Goal: Navigation & Orientation: Find specific page/section

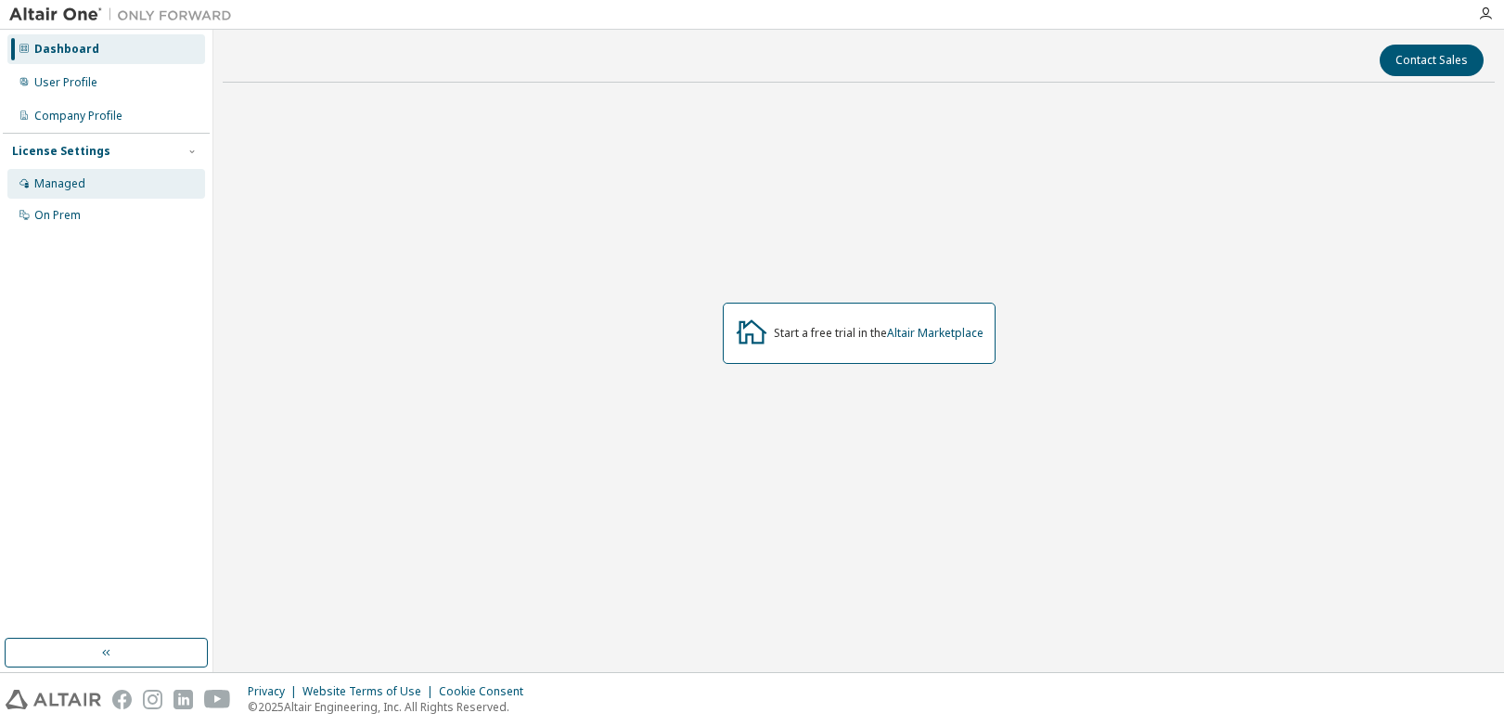
click at [74, 178] on div "Managed" at bounding box center [59, 183] width 51 height 15
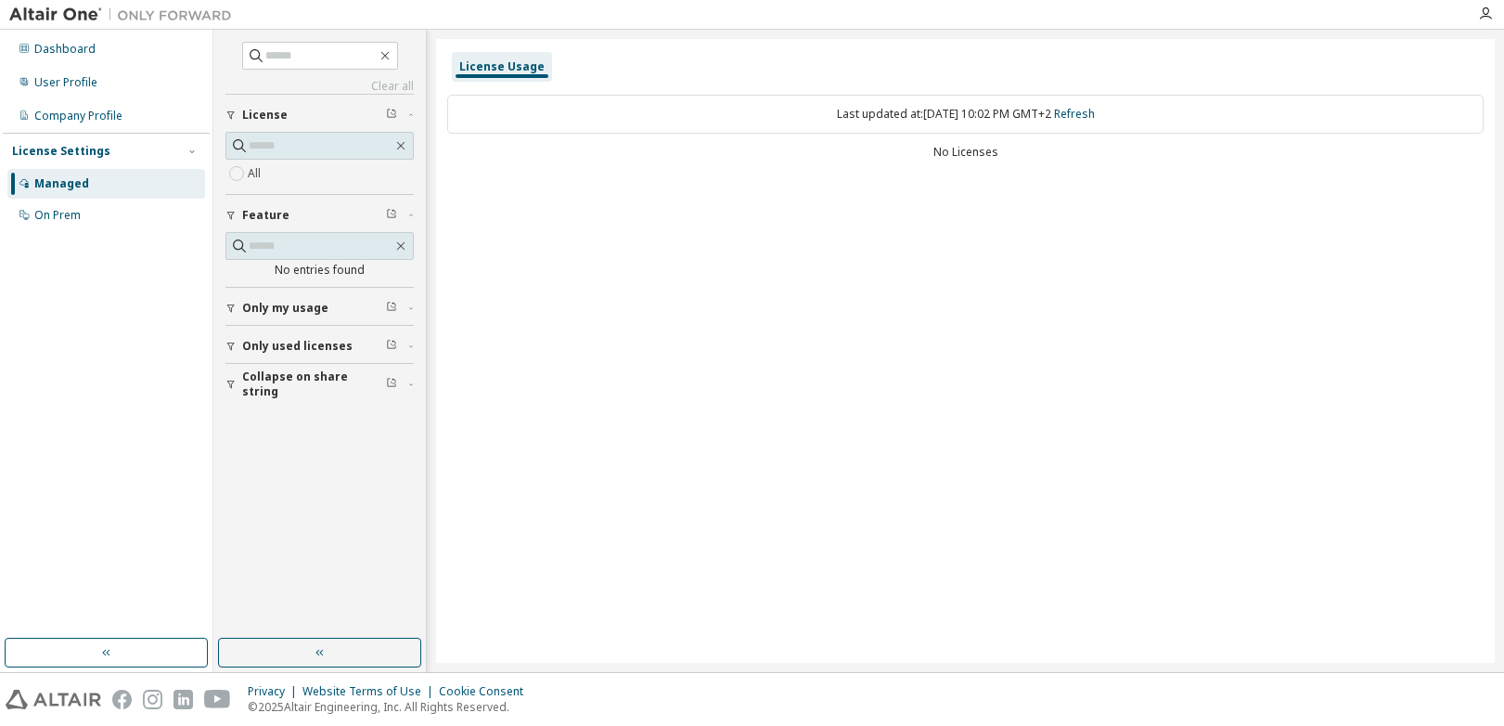
click at [353, 347] on div "Only used licenses" at bounding box center [325, 346] width 166 height 15
click at [98, 109] on div "Company Profile" at bounding box center [78, 116] width 88 height 15
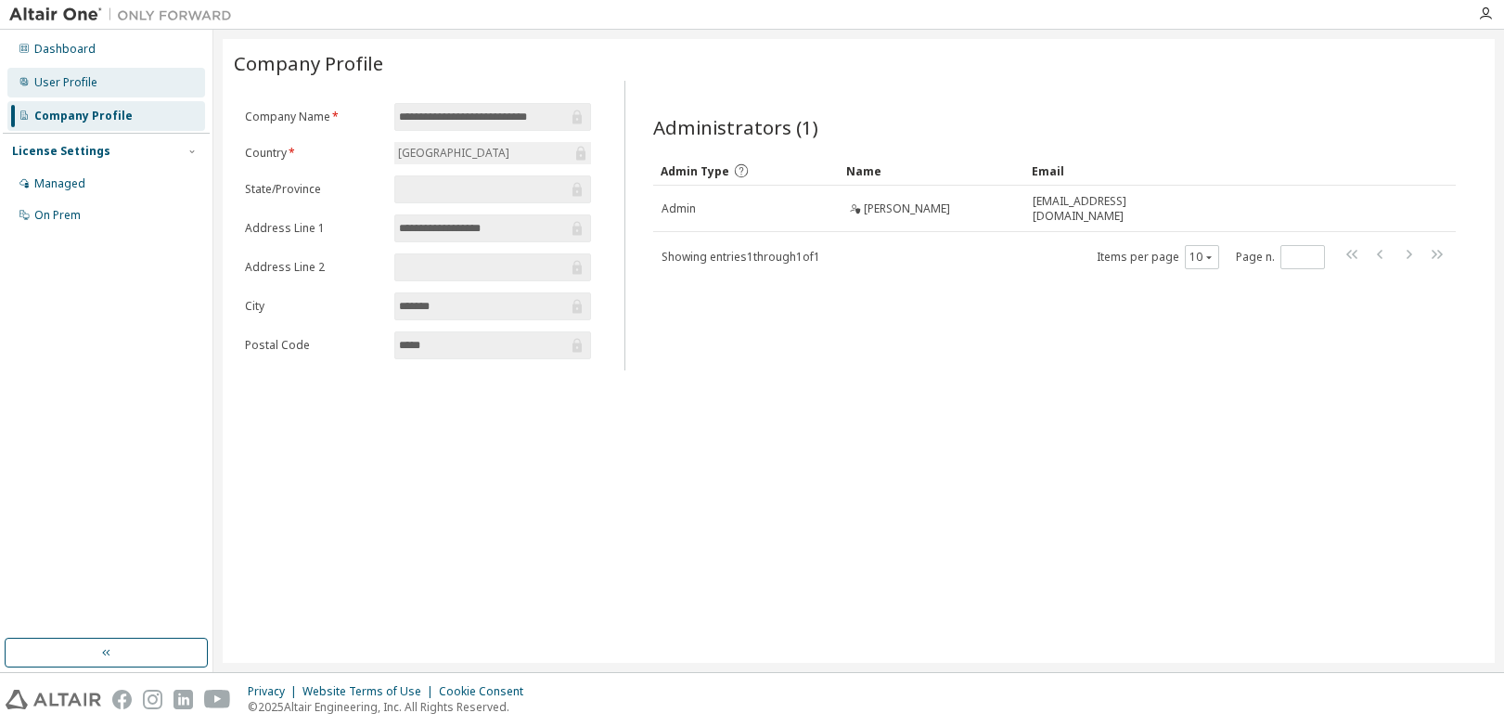
click at [87, 76] on div "User Profile" at bounding box center [65, 82] width 63 height 15
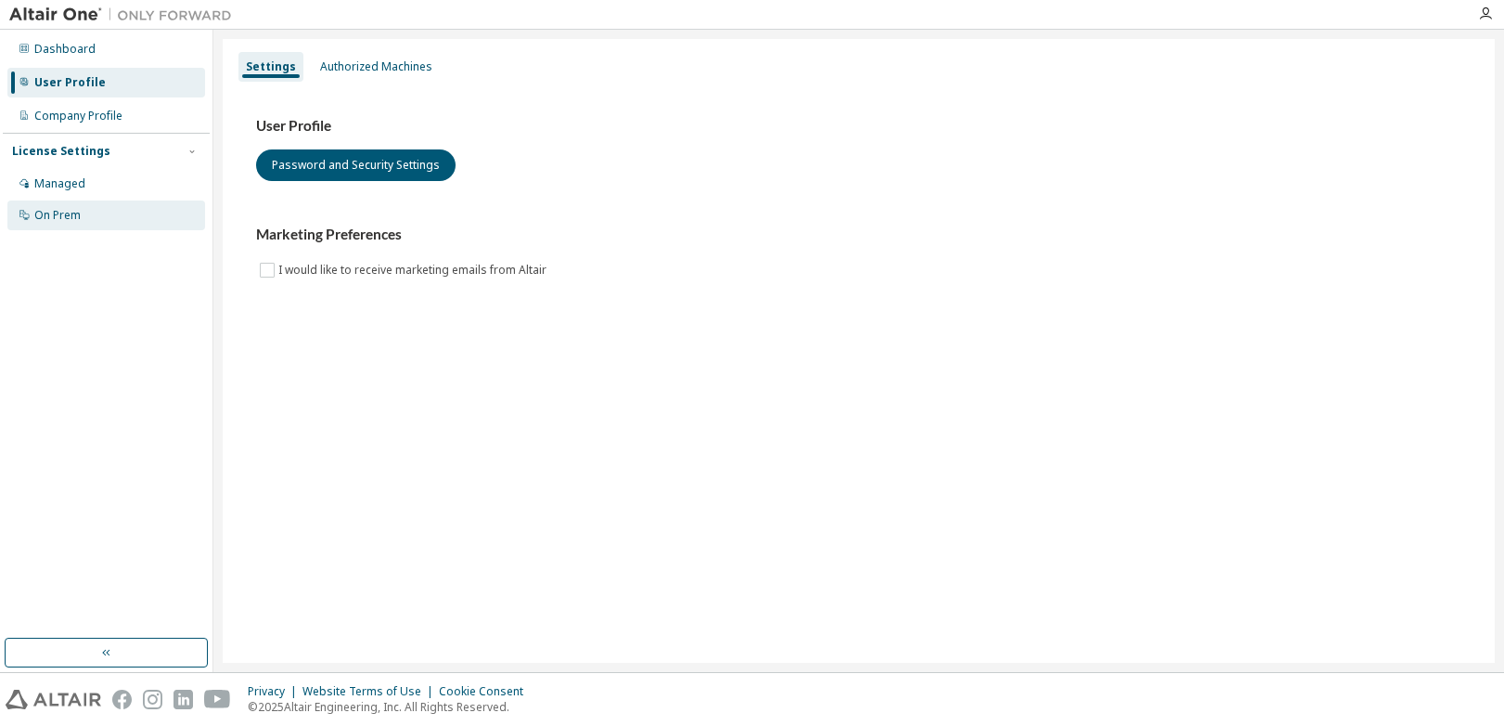
click at [77, 208] on div "On Prem" at bounding box center [57, 215] width 46 height 15
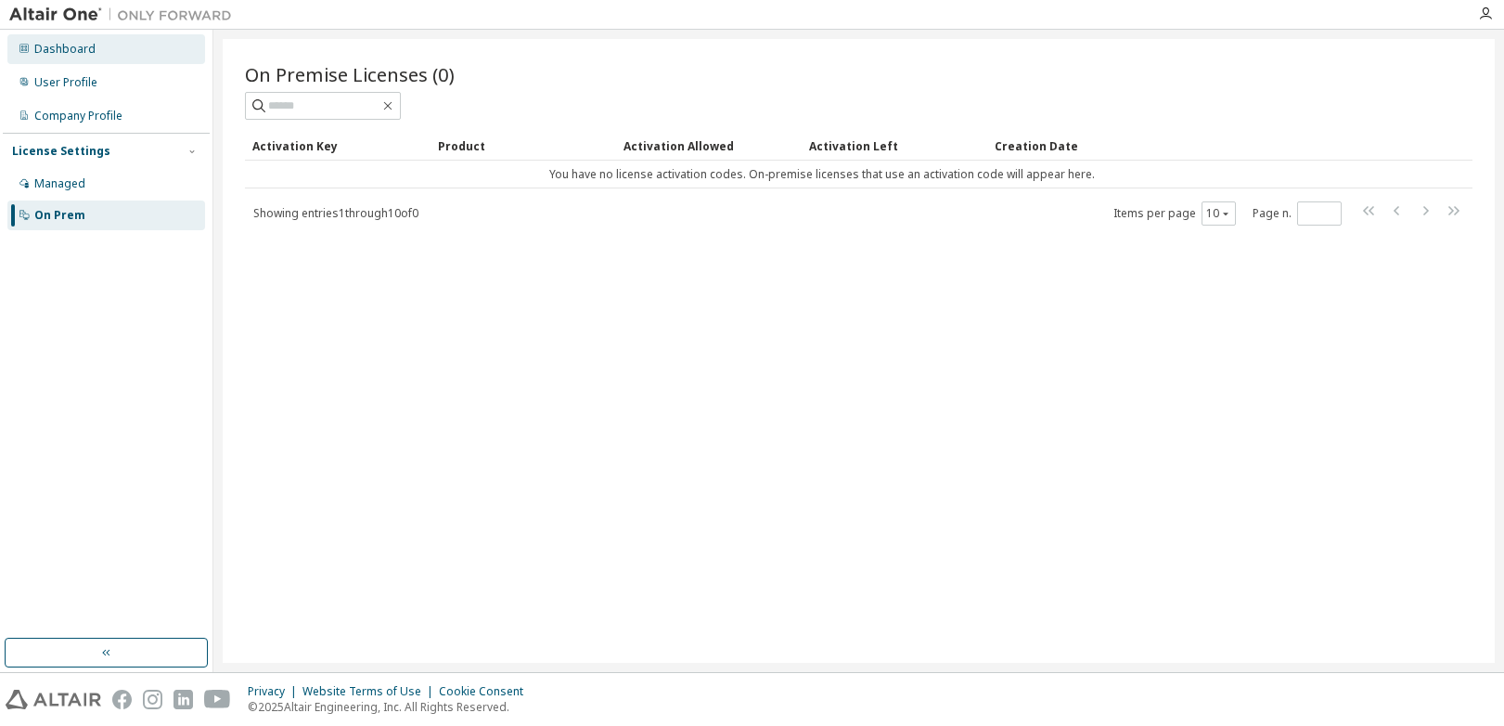
click at [84, 54] on div "Dashboard" at bounding box center [64, 49] width 61 height 15
